Goal: Task Accomplishment & Management: Complete application form

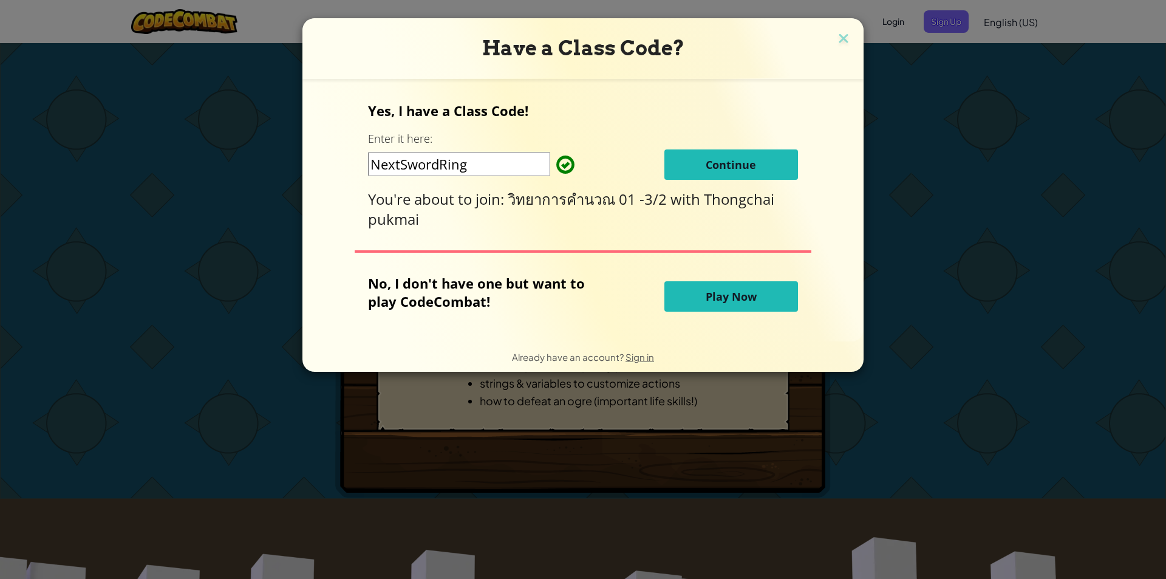
click at [738, 160] on span "Continue" at bounding box center [731, 164] width 50 height 15
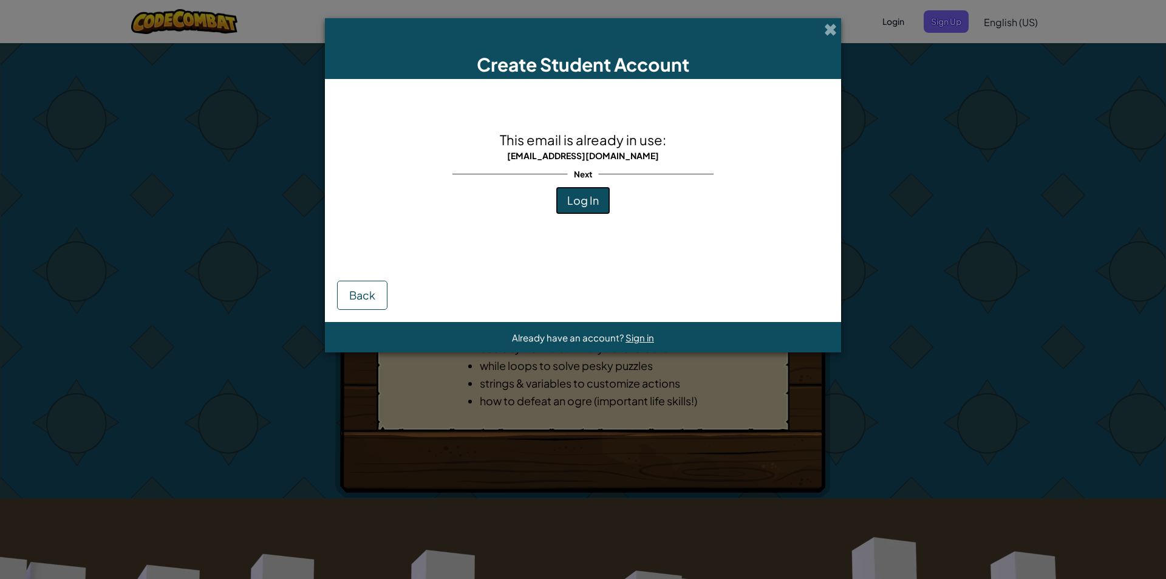
click at [592, 207] on span "Log In" at bounding box center [583, 200] width 32 height 14
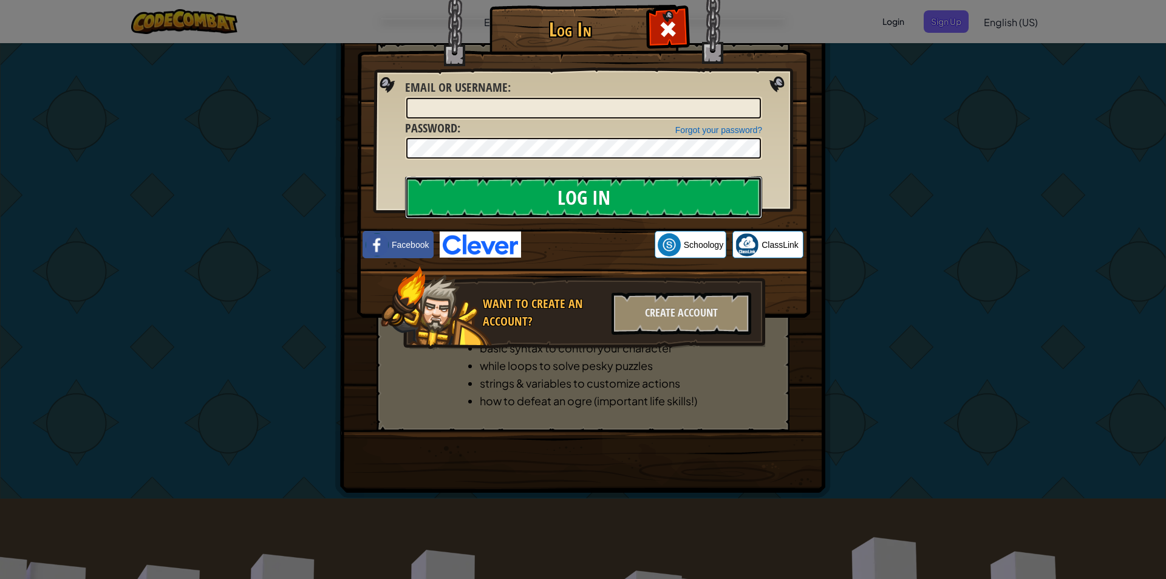
click at [592, 207] on input "Log In" at bounding box center [583, 197] width 357 height 43
